Goal: Task Accomplishment & Management: Manage account settings

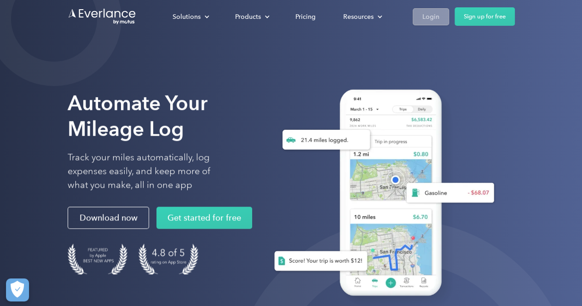
click at [441, 15] on link "Login" at bounding box center [431, 16] width 36 height 17
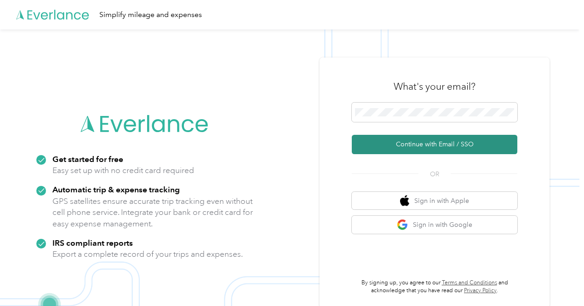
click at [454, 140] on button "Continue with Email / SSO" at bounding box center [435, 144] width 166 height 19
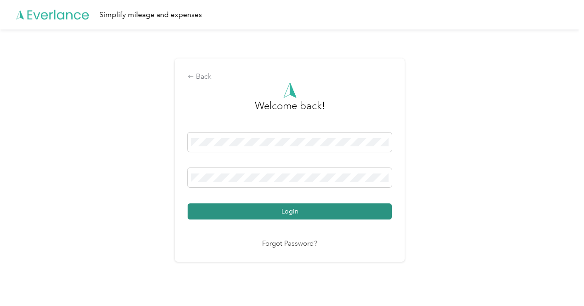
click at [282, 209] on button "Login" at bounding box center [290, 211] width 204 height 16
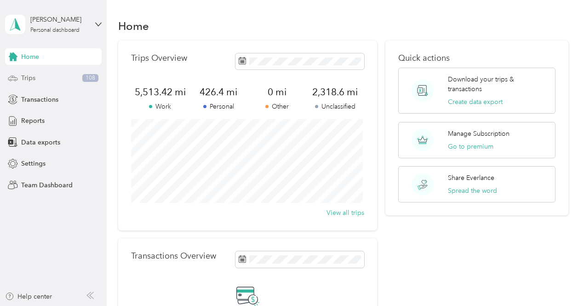
click at [71, 77] on div "Trips 108" at bounding box center [53, 78] width 97 height 17
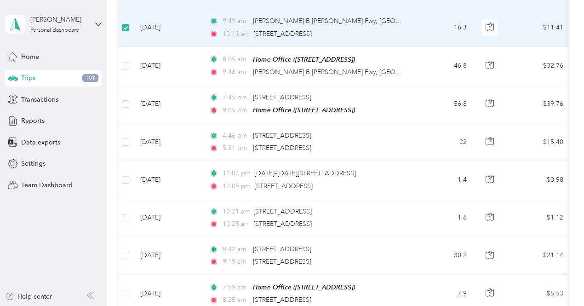
scroll to position [493, 0]
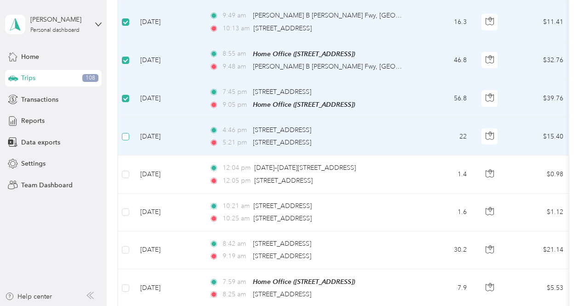
click at [127, 142] on label at bounding box center [125, 137] width 7 height 10
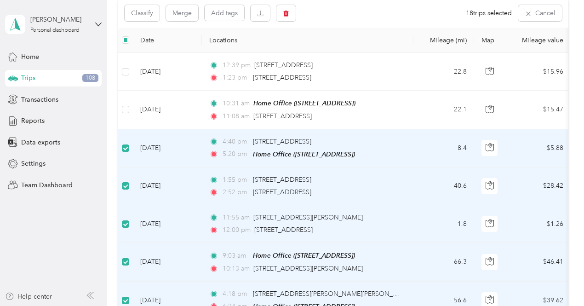
scroll to position [73, 0]
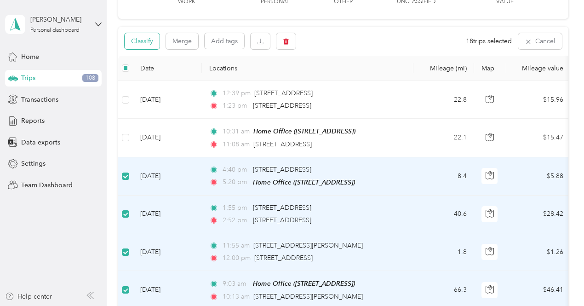
click at [150, 49] on button "Classify" at bounding box center [142, 41] width 35 height 16
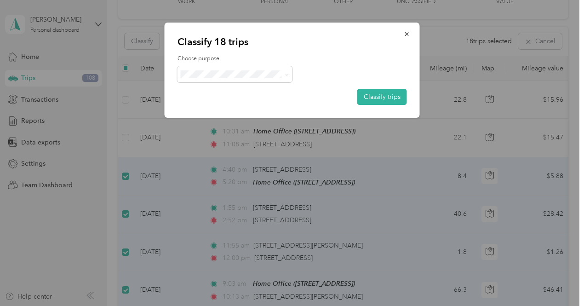
click at [216, 92] on span "Work" at bounding box center [243, 90] width 86 height 10
click at [384, 92] on button "Classify trips" at bounding box center [382, 97] width 50 height 16
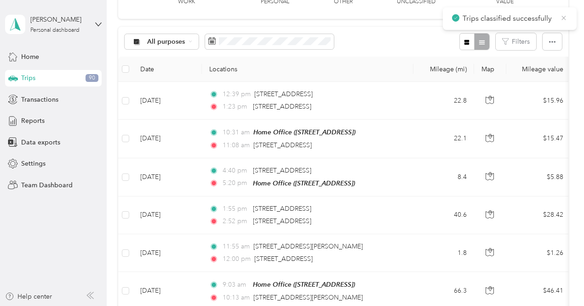
click at [563, 17] on icon at bounding box center [564, 18] width 4 height 4
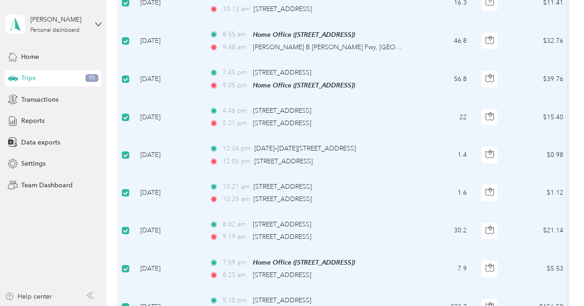
scroll to position [7, 0]
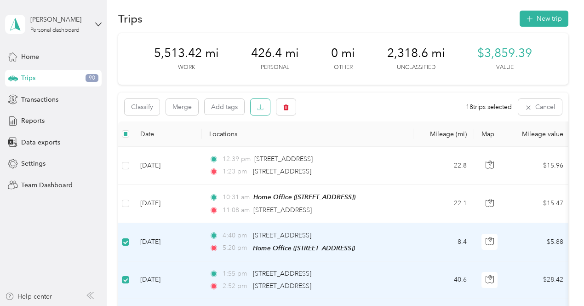
click at [258, 110] on icon "button" at bounding box center [260, 107] width 6 height 6
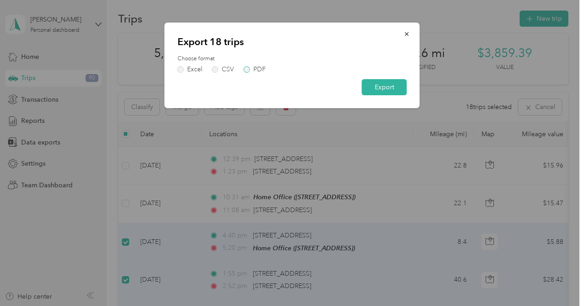
click at [244, 69] on label "PDF" at bounding box center [255, 69] width 22 height 6
click at [375, 85] on button "Export" at bounding box center [384, 87] width 45 height 16
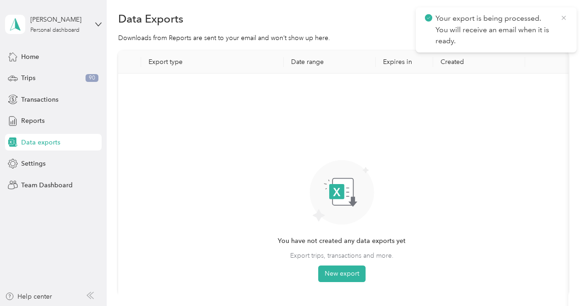
click at [564, 17] on icon at bounding box center [563, 18] width 7 height 8
